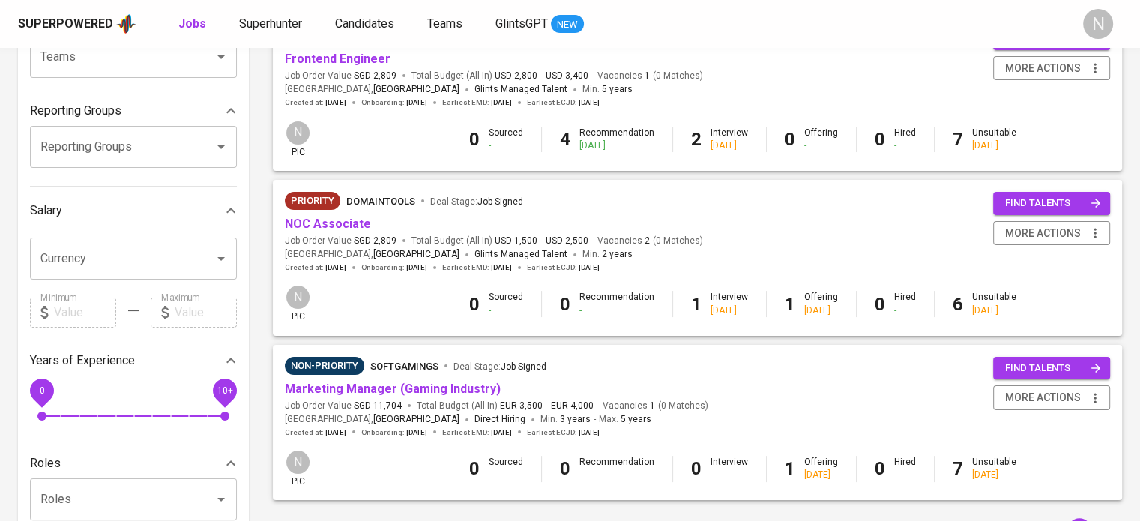
scroll to position [225, 0]
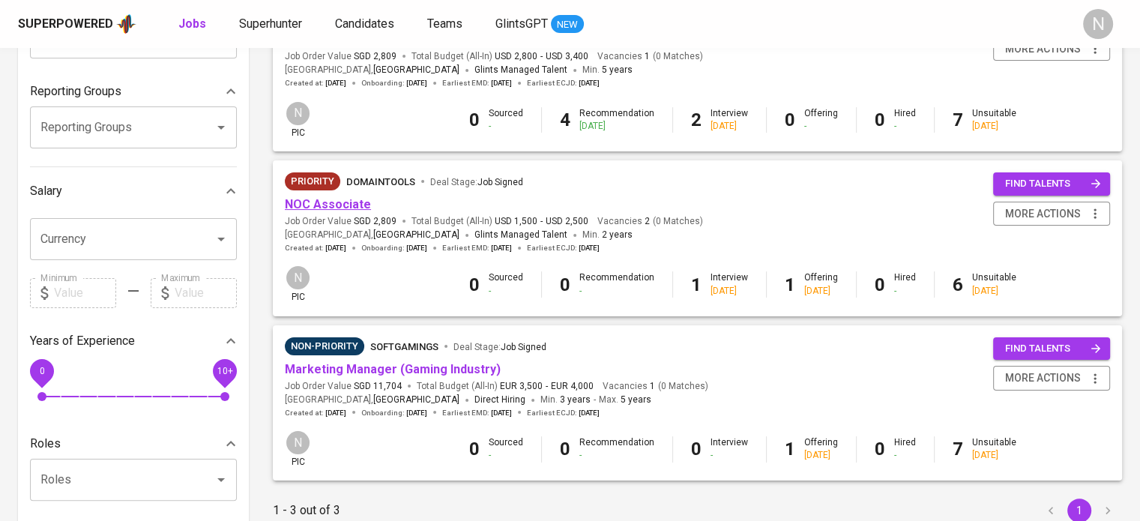
click at [337, 208] on link "NOC Associate" at bounding box center [328, 204] width 86 height 14
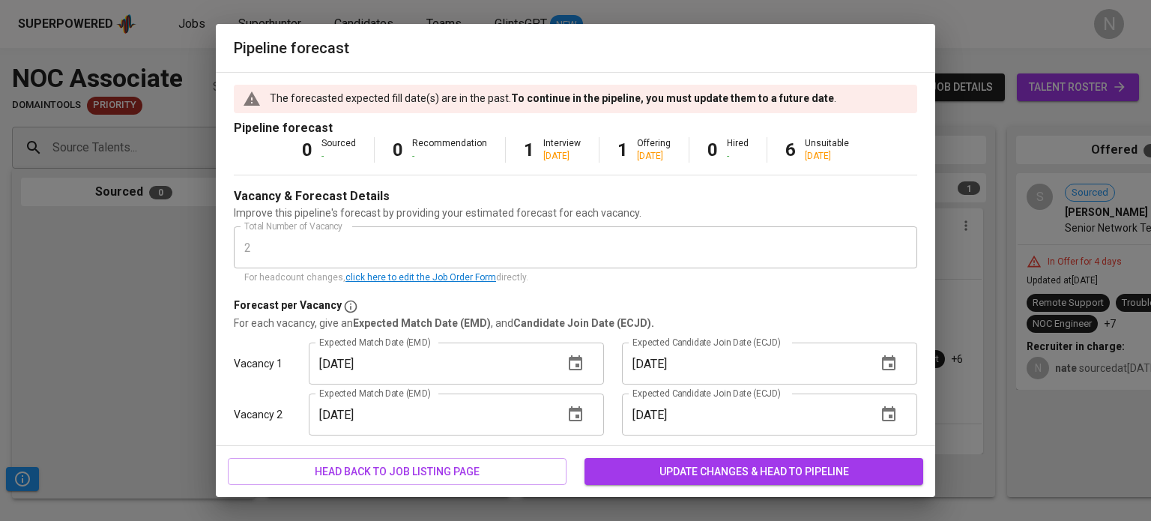
click at [567, 363] on icon "button" at bounding box center [576, 364] width 18 height 18
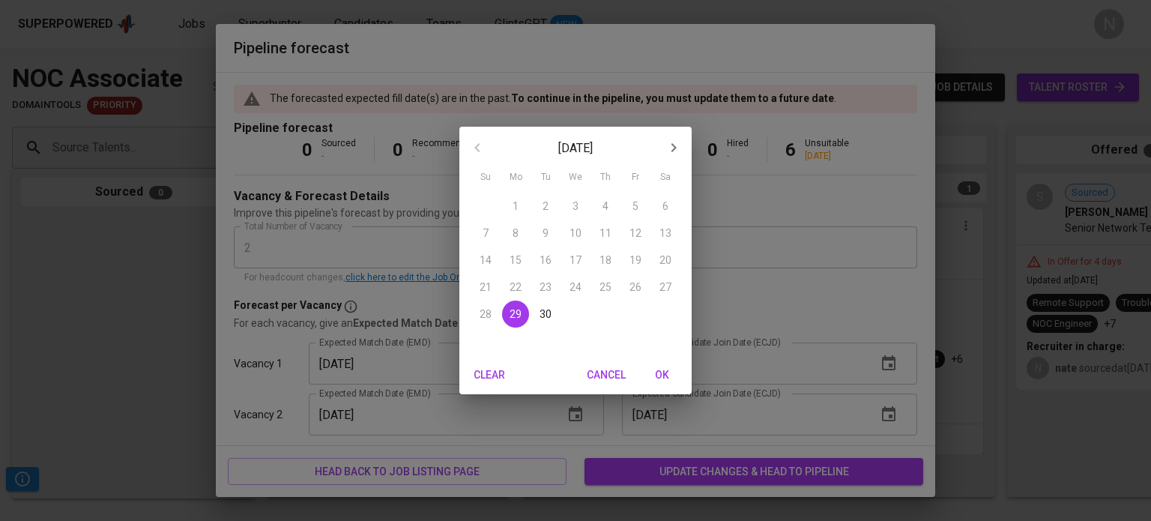
click at [675, 150] on icon "button" at bounding box center [674, 148] width 18 height 18
click at [511, 235] on span "6" at bounding box center [515, 233] width 27 height 15
type input "[DATE]"
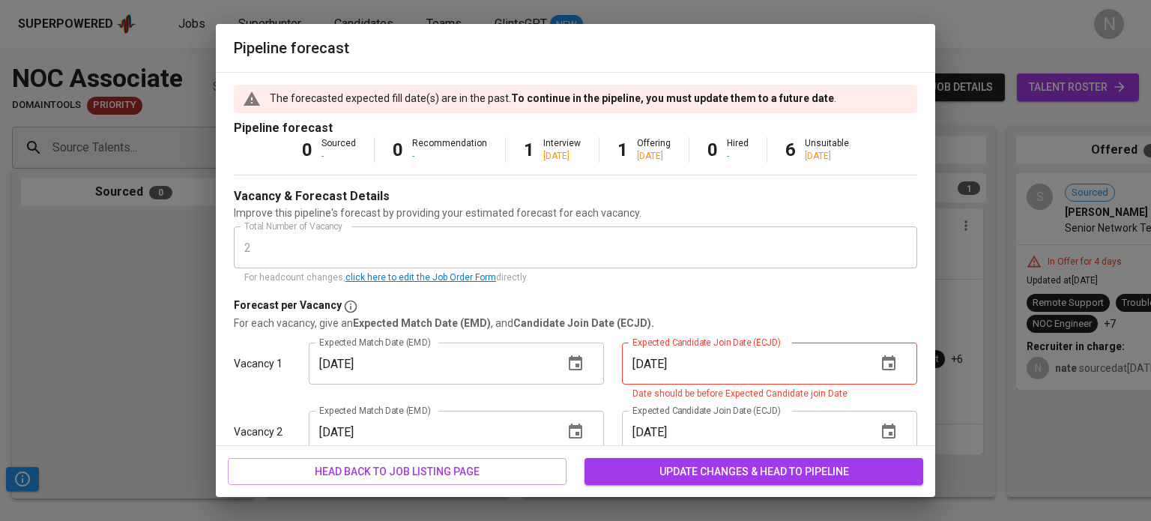
click at [882, 365] on icon "button" at bounding box center [888, 362] width 13 height 15
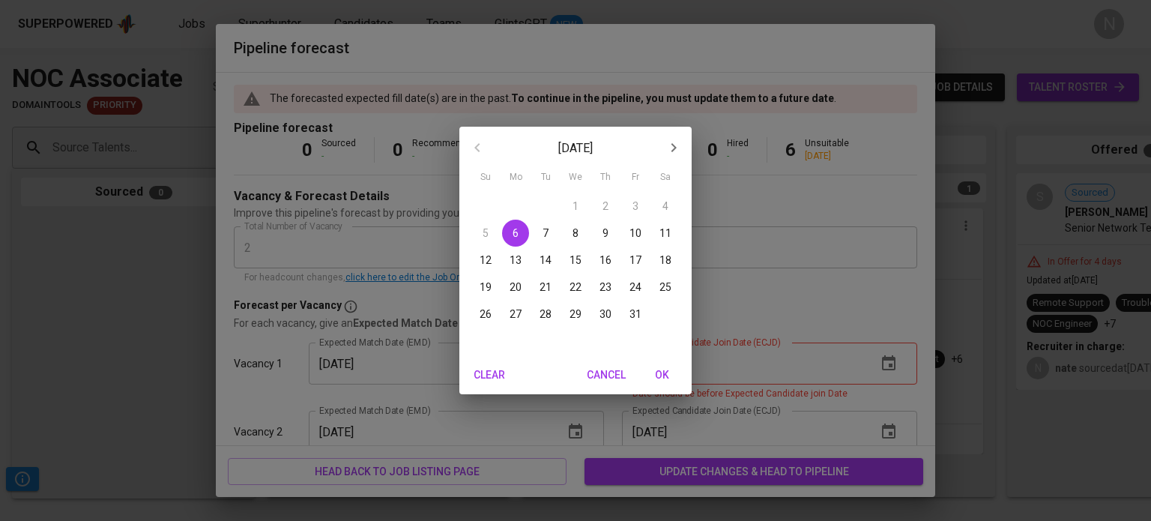
click at [519, 230] on span "6" at bounding box center [515, 233] width 27 height 15
type input "[DATE]"
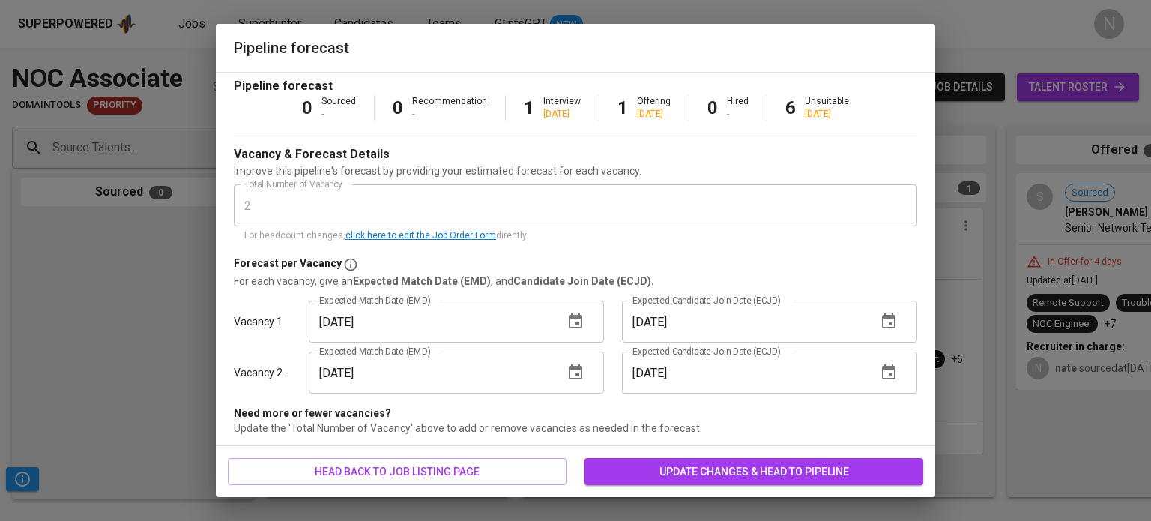
scroll to position [44, 0]
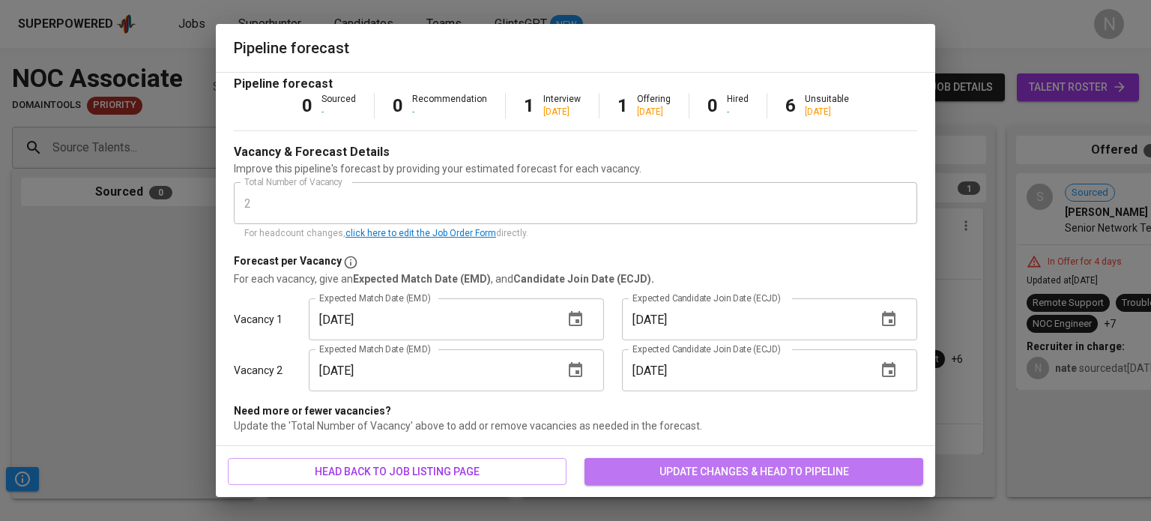
click at [750, 463] on span "update changes & head to pipeline" at bounding box center [754, 472] width 315 height 19
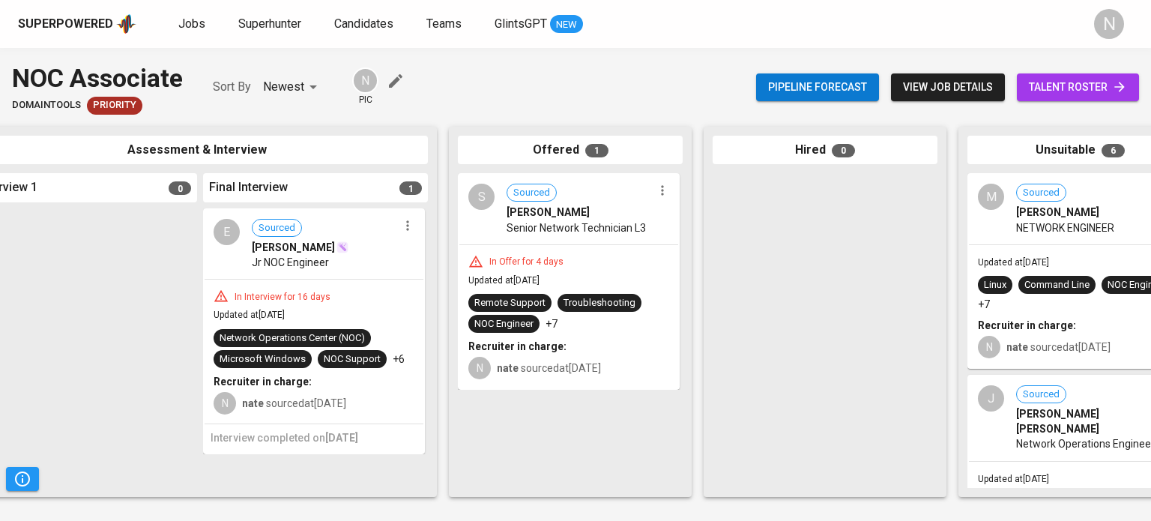
scroll to position [0, 571]
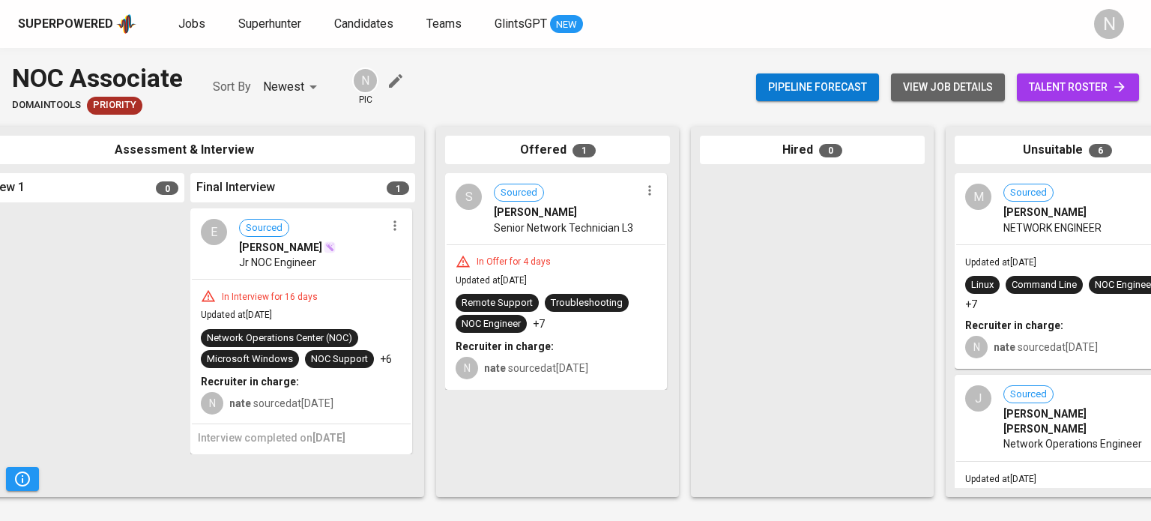
click at [966, 89] on span "view job details" at bounding box center [948, 87] width 90 height 19
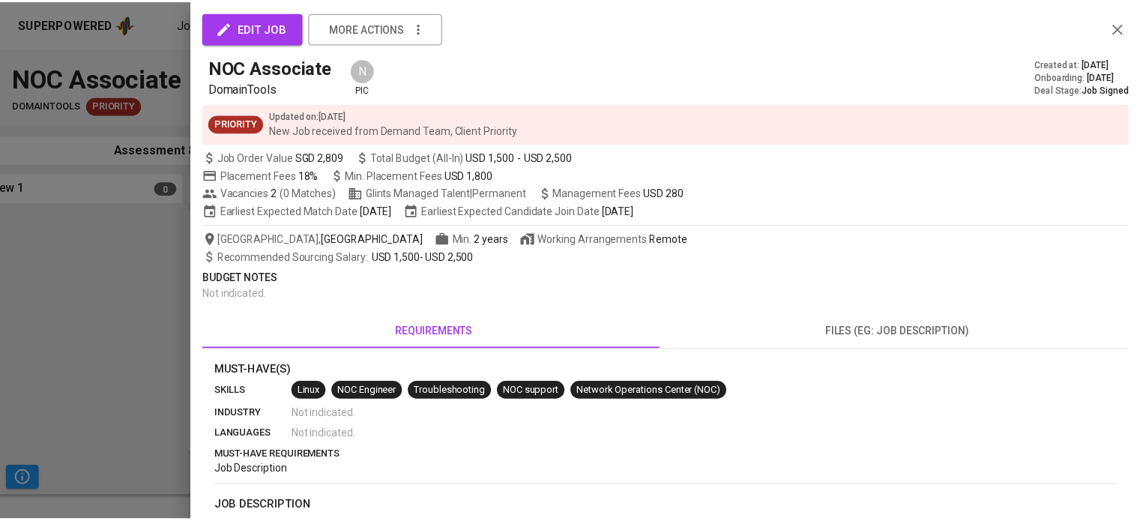
scroll to position [0, 570]
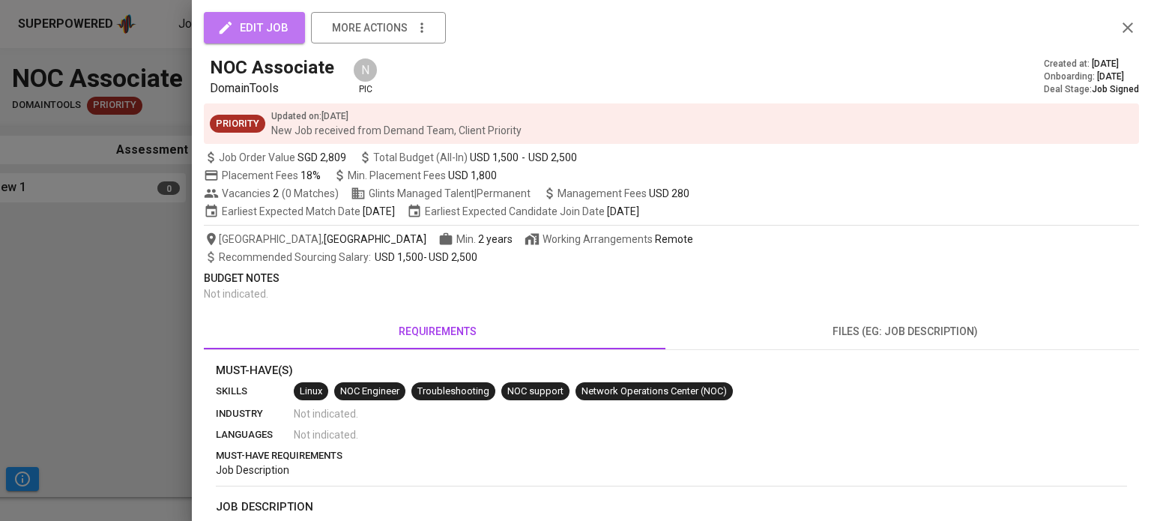
click at [290, 21] on button "edit job" at bounding box center [254, 27] width 101 height 31
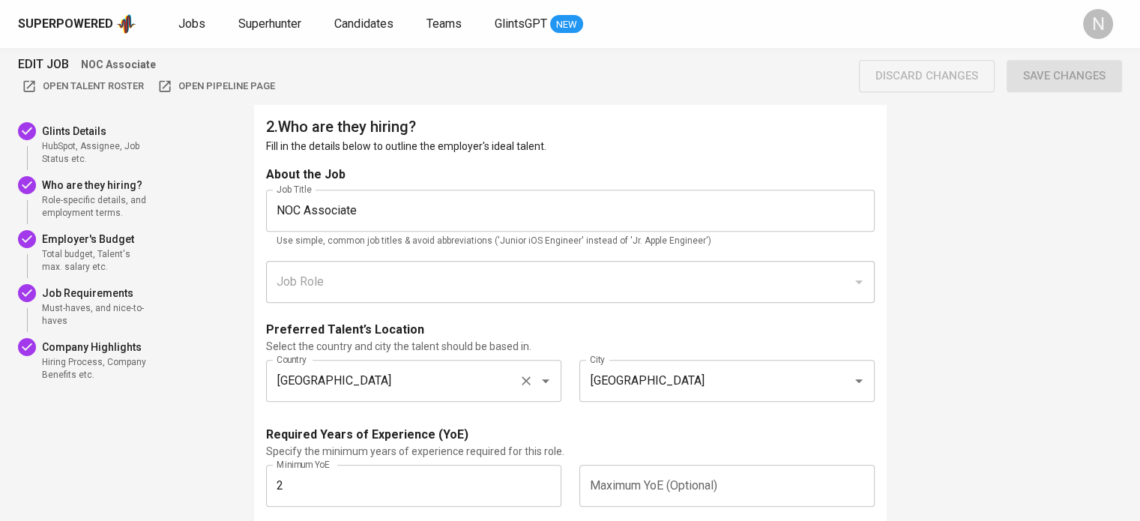
scroll to position [750, 0]
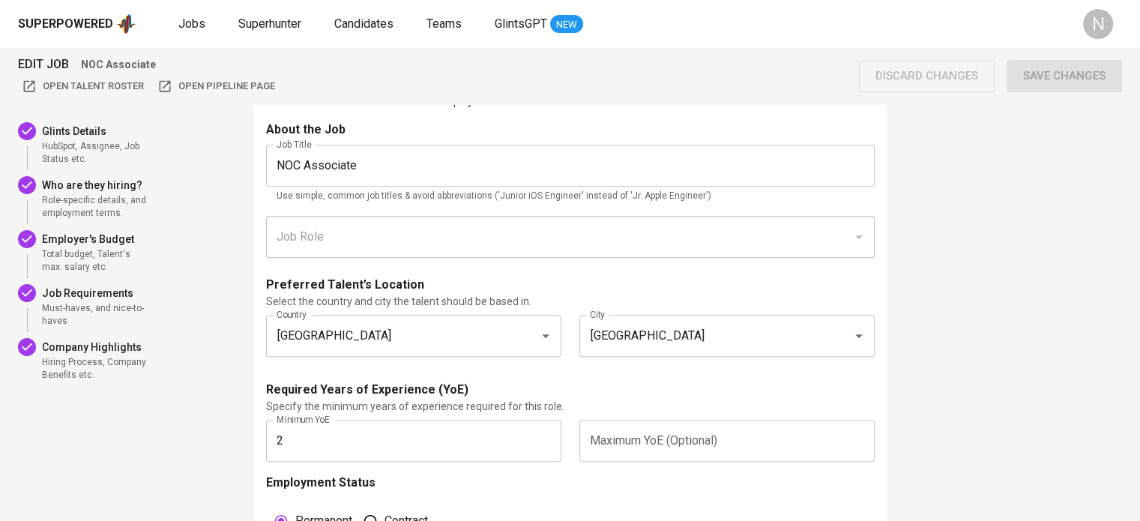
drag, startPoint x: 335, startPoint y: 431, endPoint x: 231, endPoint y: 421, distance: 104.7
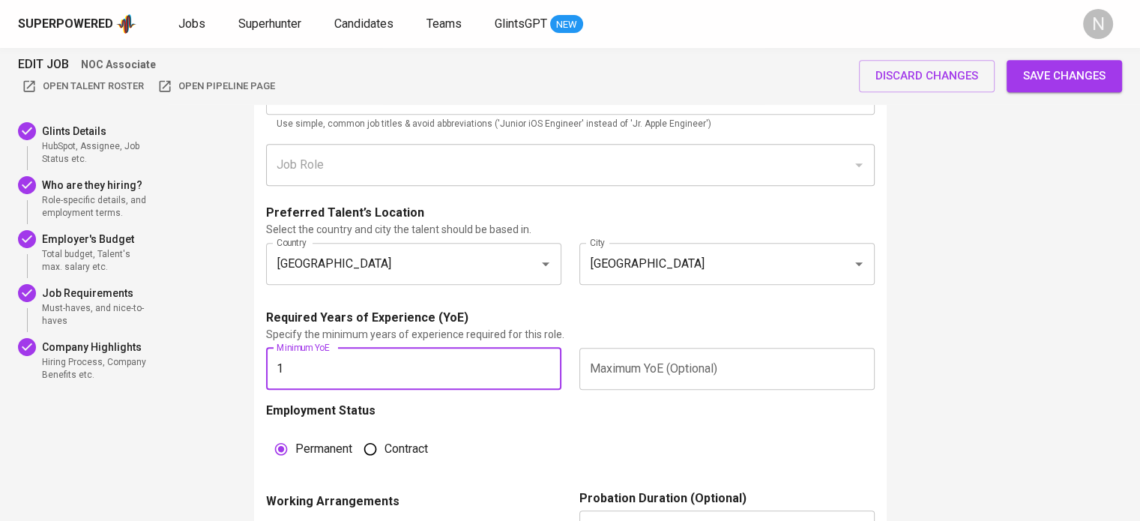
scroll to position [1050, 0]
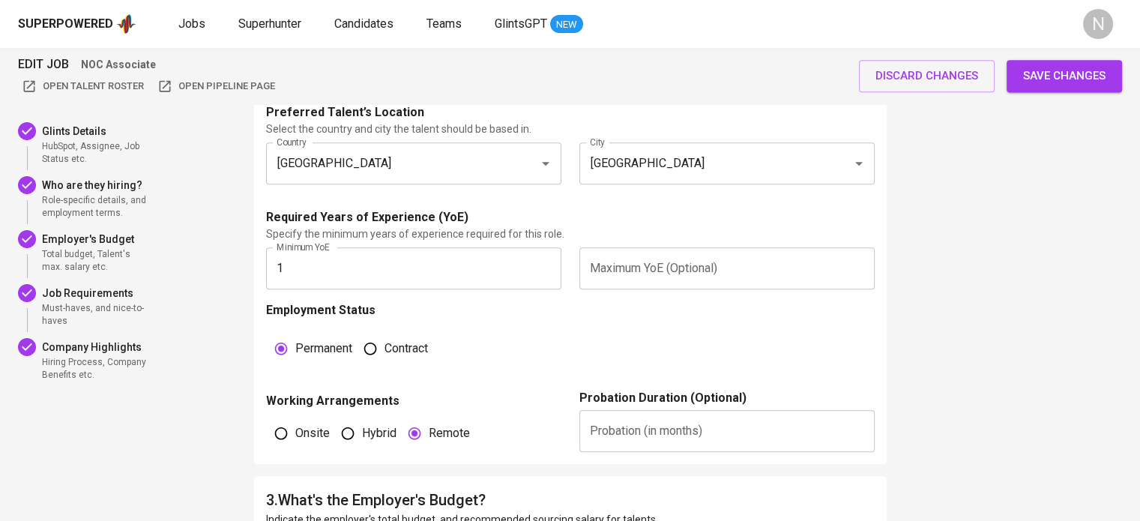
scroll to position [975, 0]
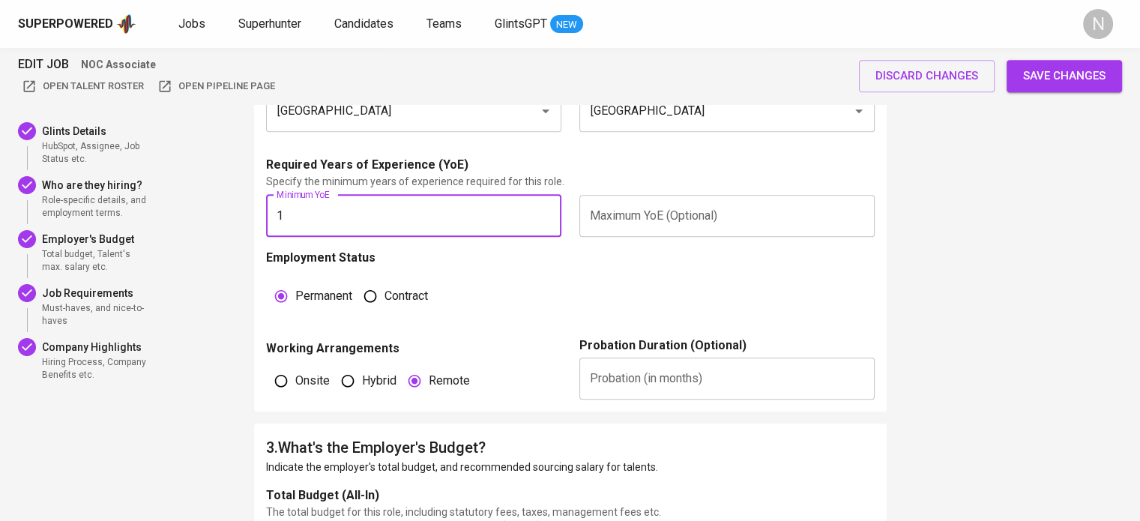
drag, startPoint x: 296, startPoint y: 214, endPoint x: 272, endPoint y: 220, distance: 24.6
click at [273, 215] on input "1" at bounding box center [413, 216] width 295 height 42
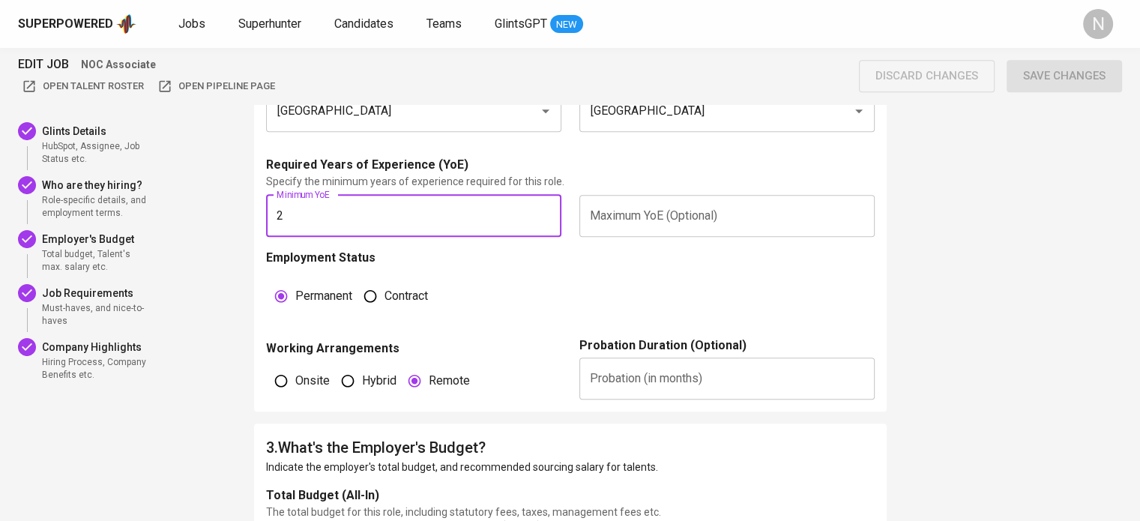
type input "2"
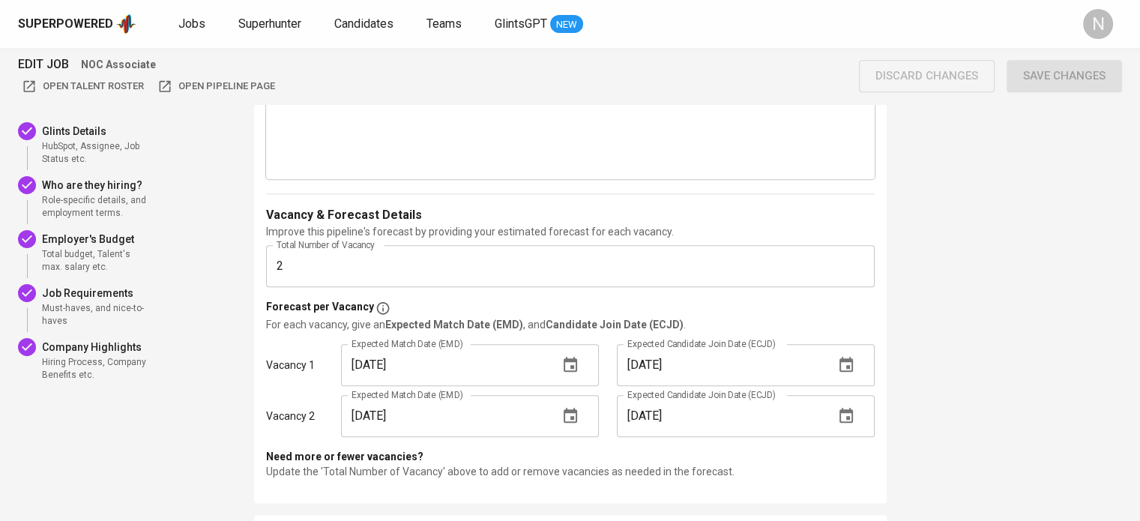
scroll to position [1724, 0]
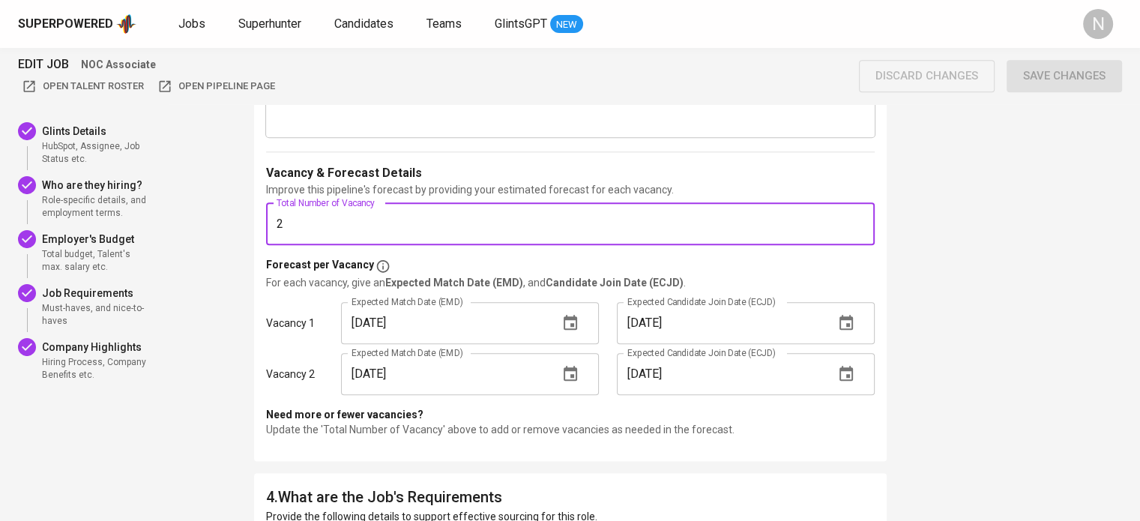
drag, startPoint x: 304, startPoint y: 227, endPoint x: 251, endPoint y: 232, distance: 52.7
click at [251, 232] on div "EDIT JOB NOC Associate Open Talent Roster Open Pipeline Page discard changes Sa…" at bounding box center [570, 241] width 1140 height 3834
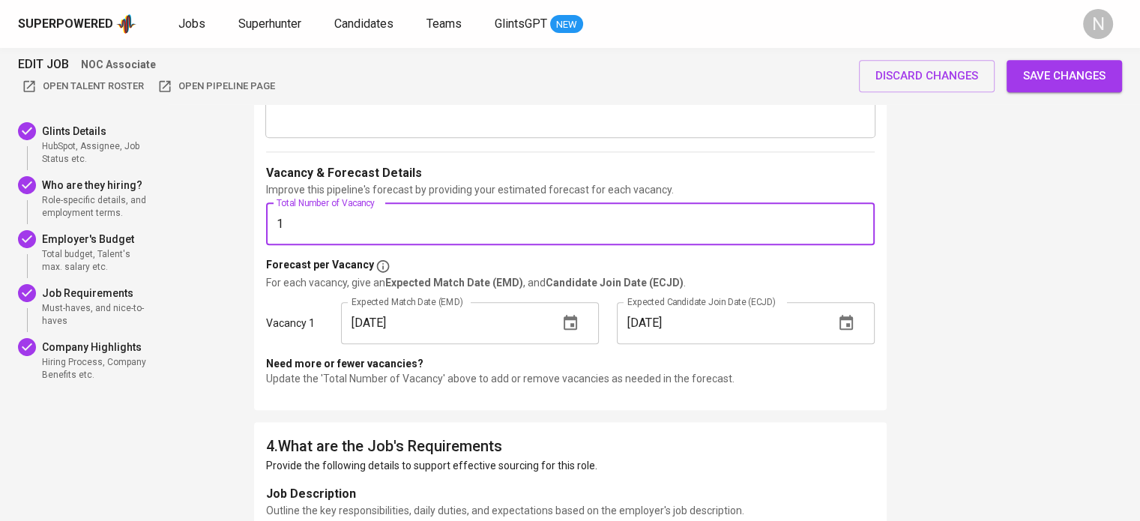
type input "1"
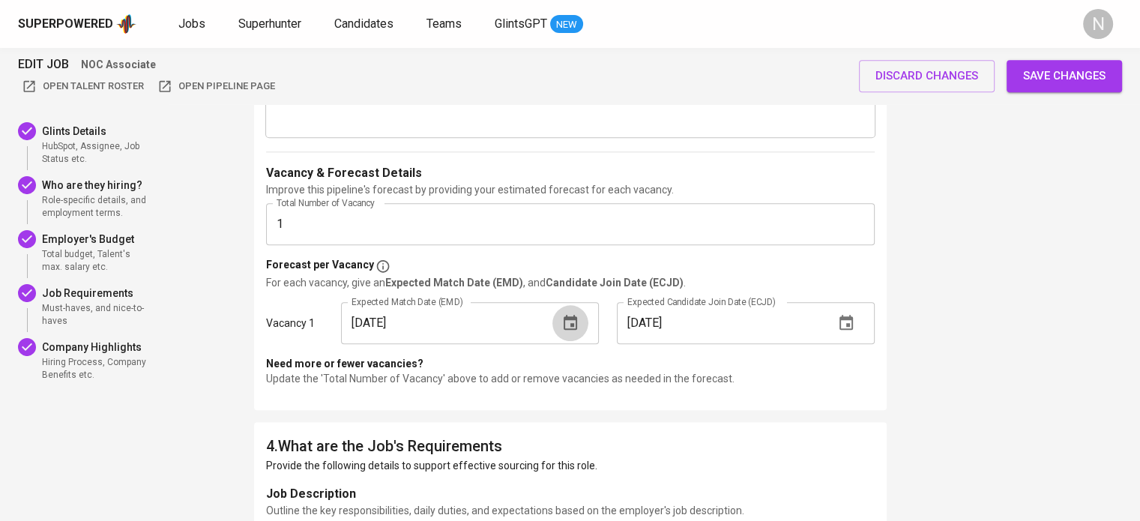
click at [564, 322] on icon "button" at bounding box center [570, 322] width 13 height 15
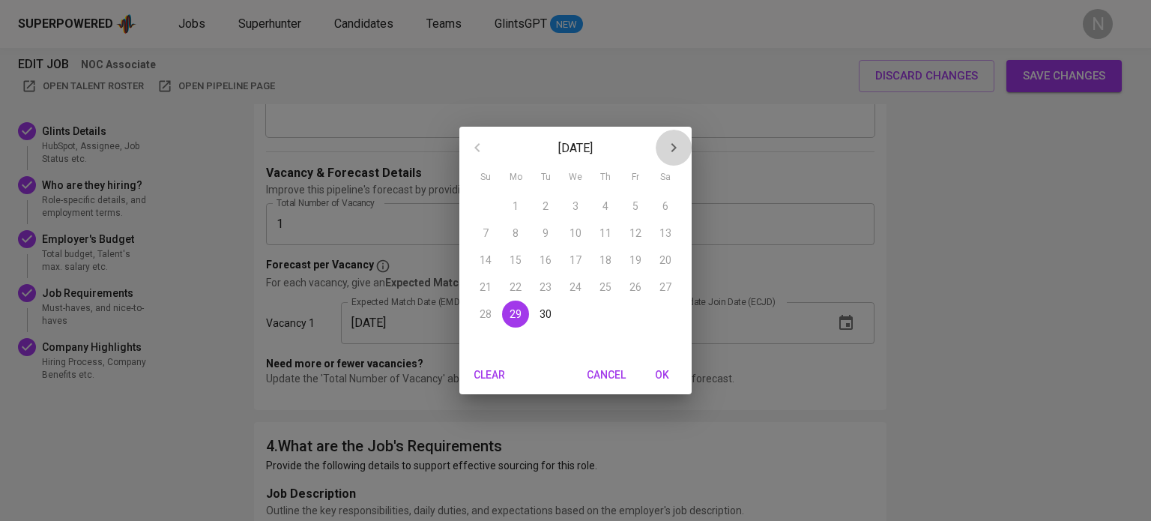
click at [677, 144] on icon "button" at bounding box center [674, 148] width 18 height 18
click at [514, 235] on p "6" at bounding box center [516, 233] width 6 height 15
type input "[DATE]"
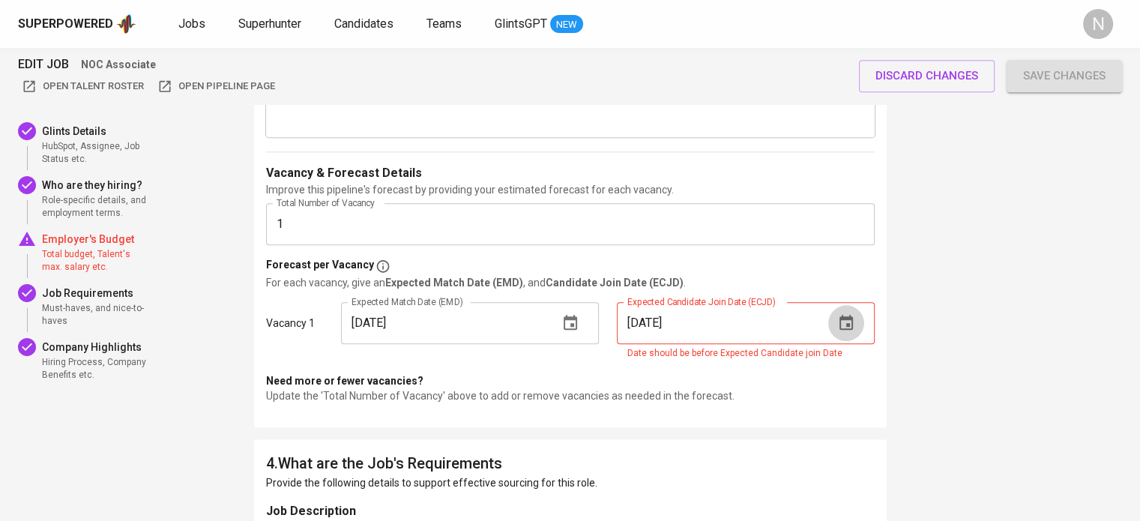
click at [855, 322] on button "button" at bounding box center [846, 323] width 36 height 36
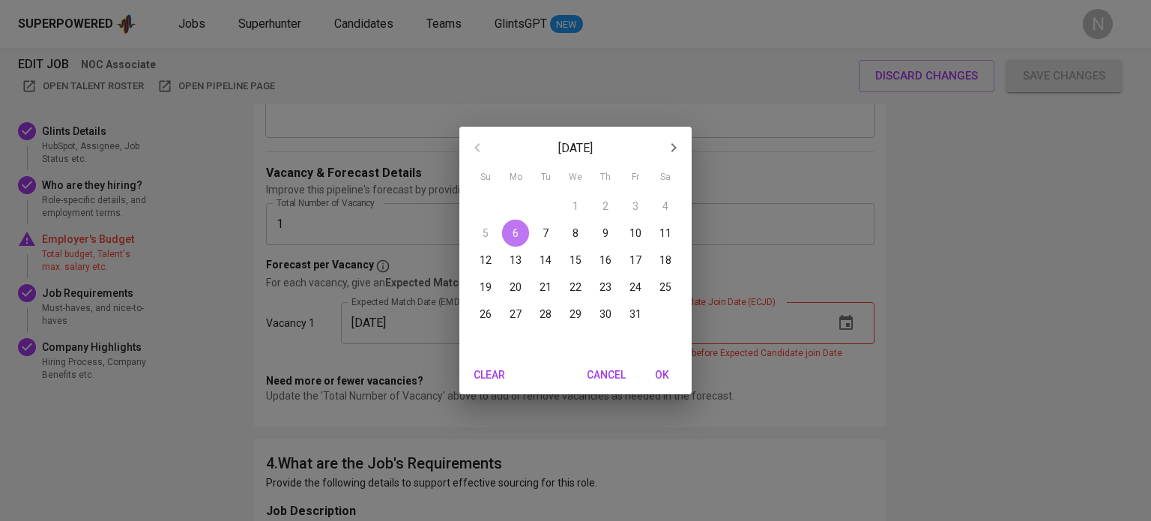
click at [516, 231] on p "6" at bounding box center [516, 233] width 6 height 15
type input "[DATE]"
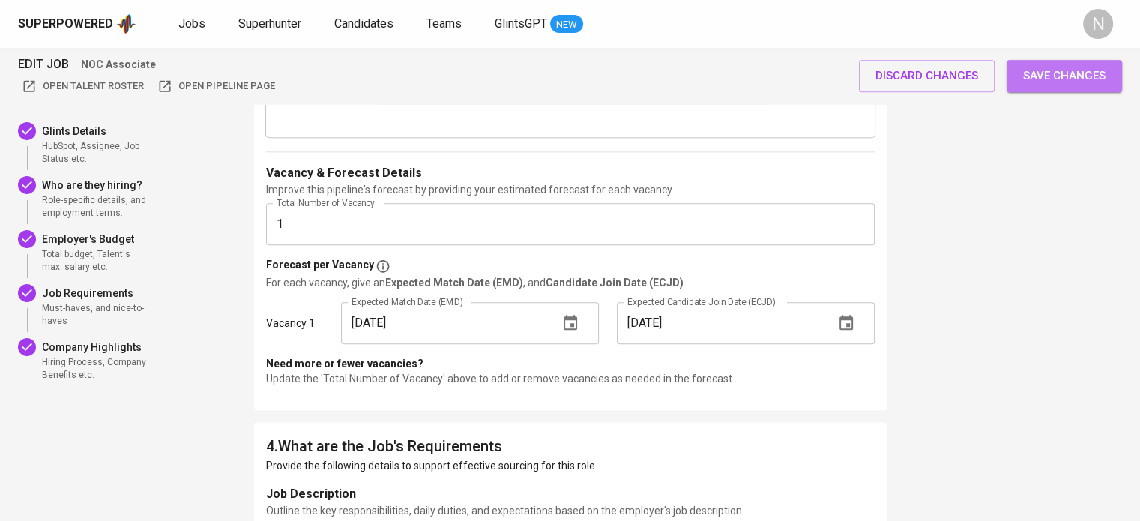
click at [1068, 76] on span "Save changes" at bounding box center [1064, 75] width 82 height 19
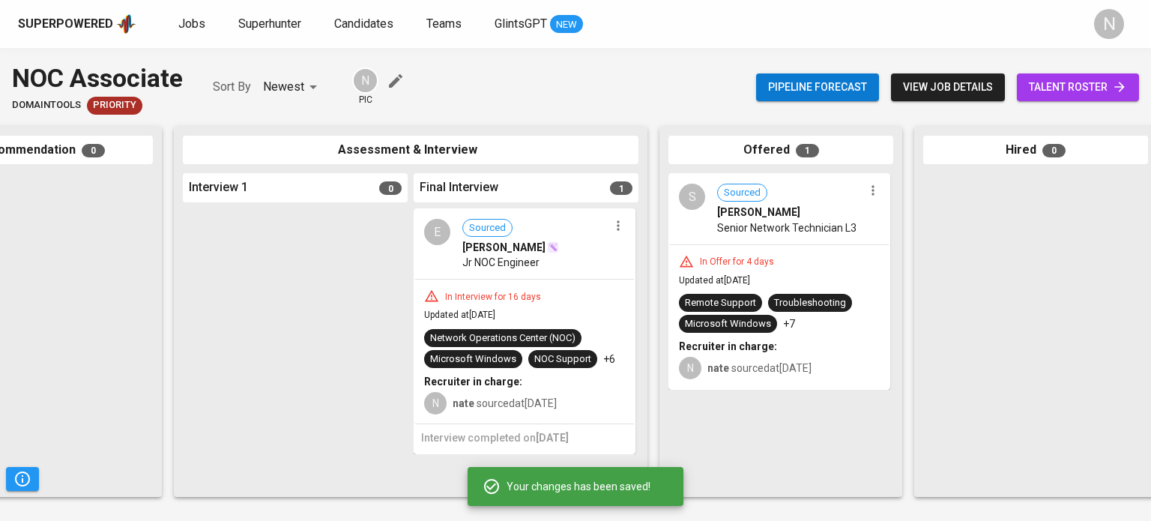
scroll to position [0, 352]
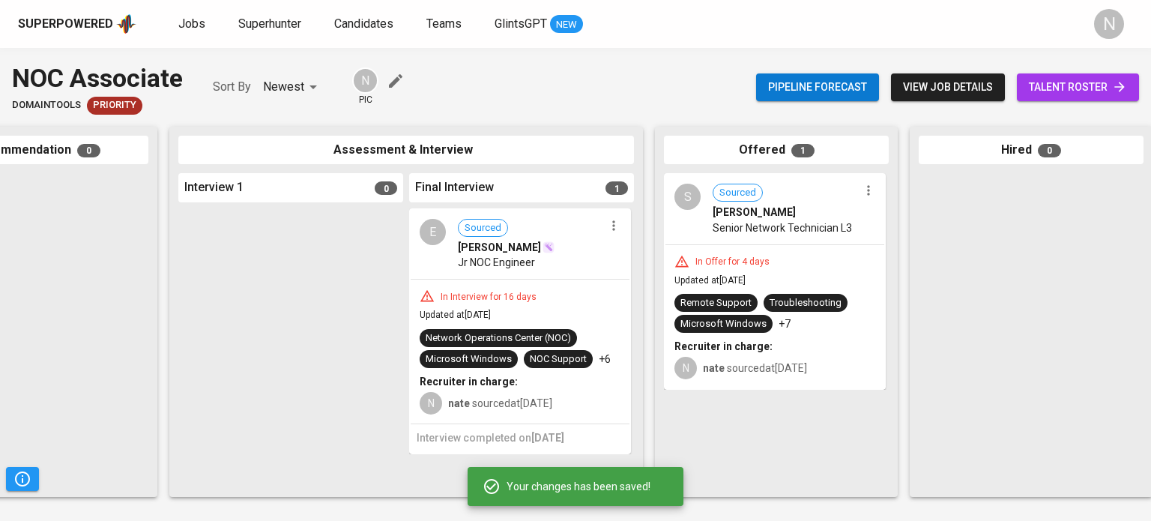
click at [743, 251] on div "In Offer for 4 days Updated at [DATE] Remote Support Troubleshooting Microsoft …" at bounding box center [775, 317] width 219 height 144
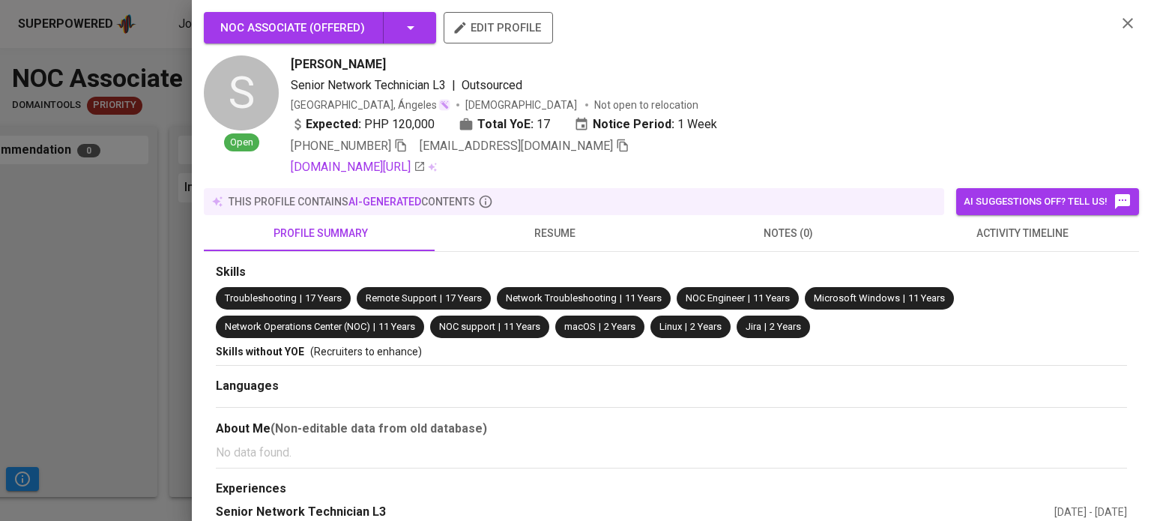
drag, startPoint x: 382, startPoint y: 65, endPoint x: 294, endPoint y: 73, distance: 88.8
click at [294, 73] on div "[PERSON_NAME]" at bounding box center [698, 64] width 814 height 18
copy span "[PERSON_NAME]"
